Goal: Navigation & Orientation: Find specific page/section

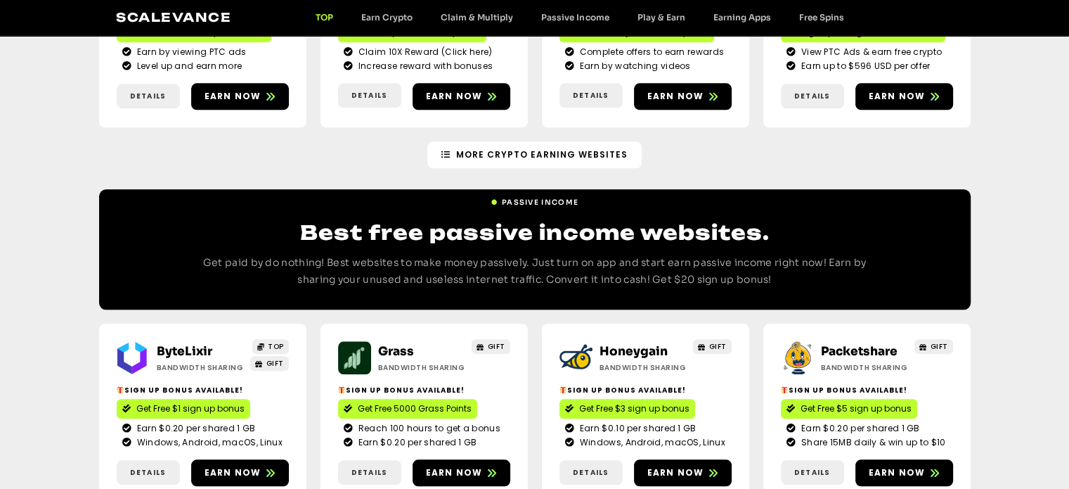
scroll to position [1524, 0]
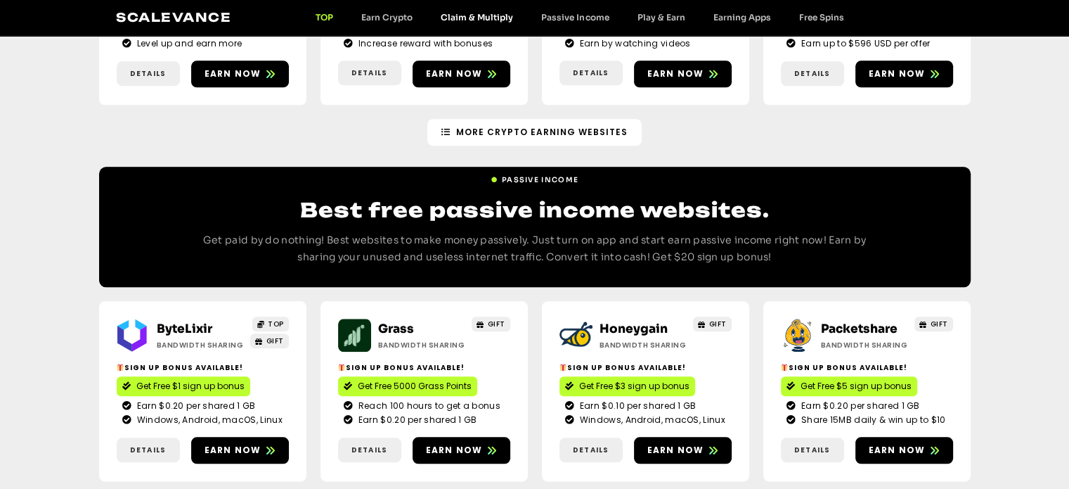
click at [480, 13] on link "Claim & Multiply" at bounding box center [477, 17] width 101 height 11
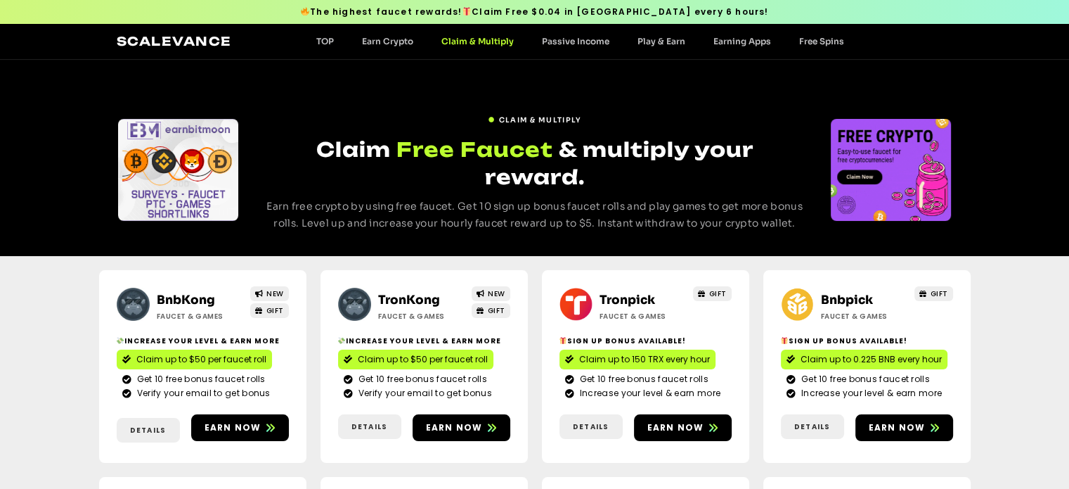
click at [581, 33] on div "Scalevance TOP Earn Crypto Claim & Multiply Passive Income Play & Earn Earning …" at bounding box center [535, 41] width 837 height 18
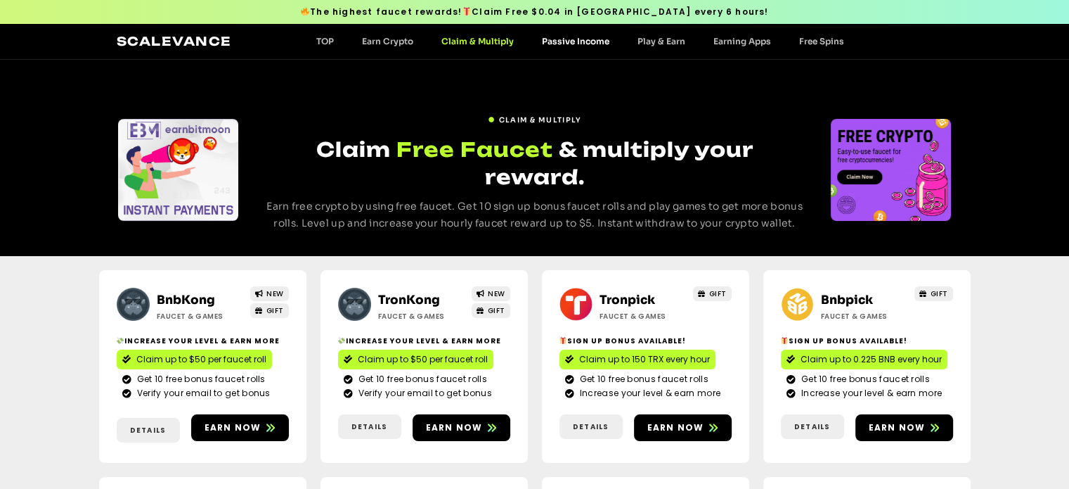
click at [581, 41] on link "Passive Income" at bounding box center [576, 41] width 96 height 11
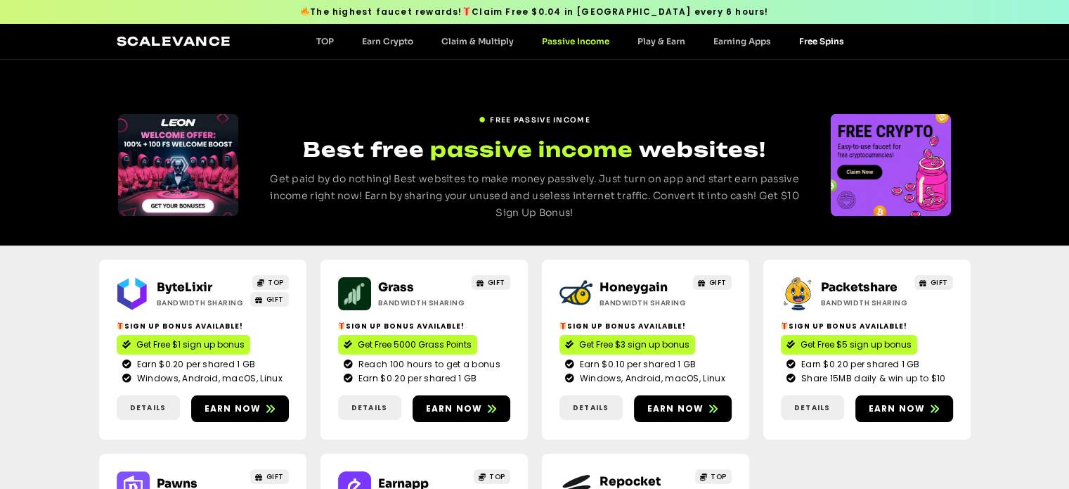
click at [806, 45] on link "Free Spins" at bounding box center [821, 41] width 73 height 11
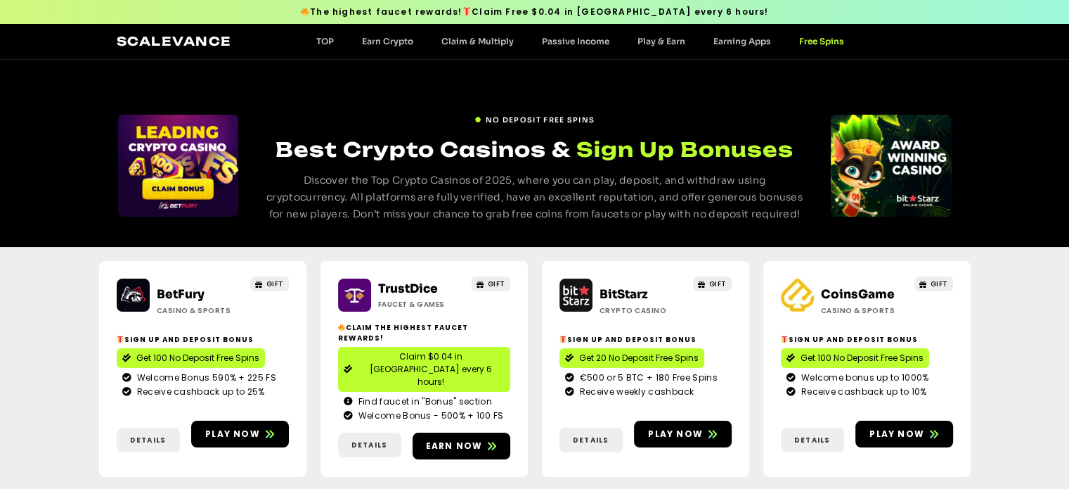
click at [536, 15] on span "The highest faucet rewards! Claim Free $0.04 in TRX every 6 hours!" at bounding box center [534, 12] width 468 height 13
